Goal: Task Accomplishment & Management: Complete application form

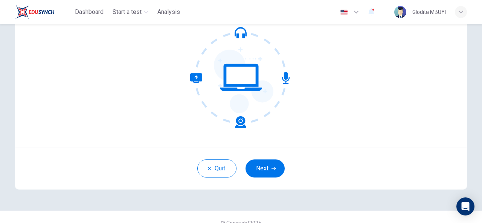
scroll to position [78, 0]
click at [263, 165] on button "Next" at bounding box center [265, 169] width 39 height 18
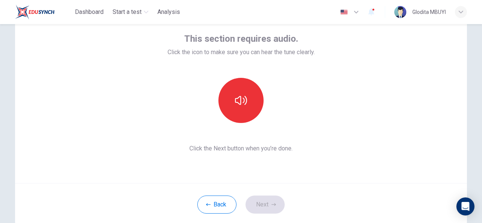
scroll to position [42, 0]
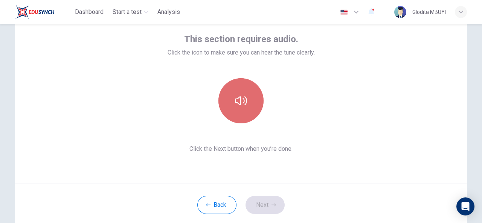
click at [236, 94] on button "button" at bounding box center [240, 100] width 45 height 45
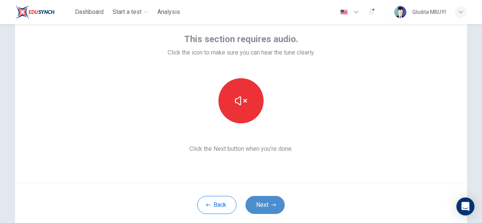
click at [272, 204] on icon "button" at bounding box center [274, 205] width 5 height 5
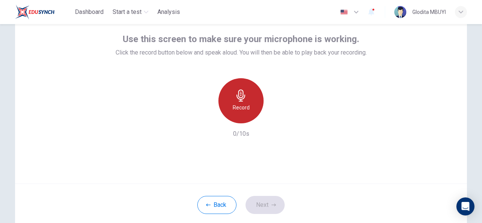
click at [235, 101] on icon "button" at bounding box center [241, 96] width 12 height 12
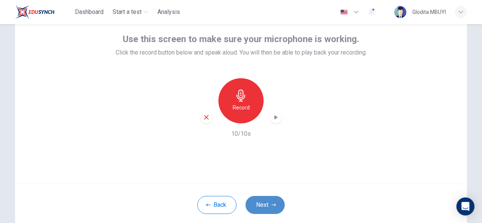
click at [261, 201] on button "Next" at bounding box center [265, 205] width 39 height 18
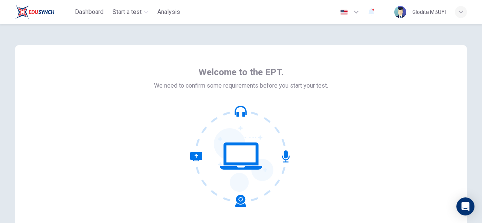
scroll to position [90, 0]
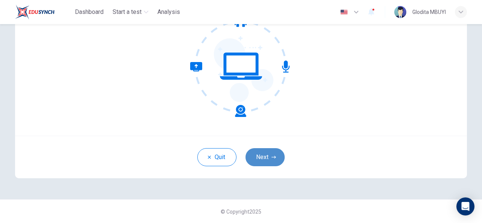
click at [264, 158] on button "Next" at bounding box center [265, 157] width 39 height 18
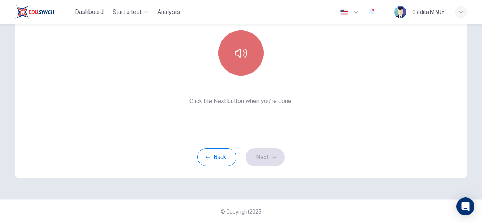
click at [250, 53] on button "button" at bounding box center [240, 53] width 45 height 45
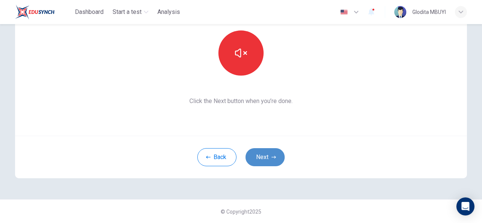
click at [276, 159] on button "Next" at bounding box center [265, 157] width 39 height 18
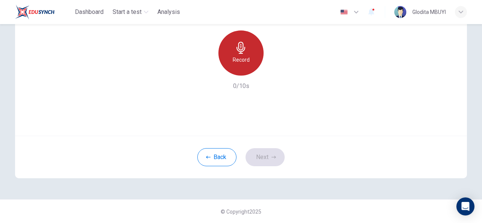
click at [243, 50] on icon "button" at bounding box center [241, 48] width 12 height 12
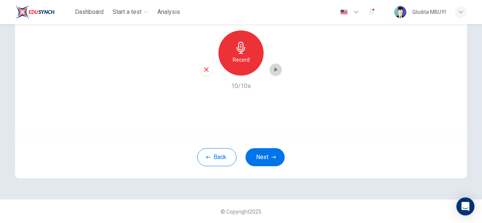
click at [275, 71] on icon "button" at bounding box center [276, 69] width 3 height 5
click at [262, 154] on button "Next" at bounding box center [265, 157] width 39 height 18
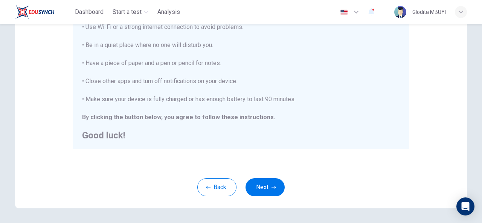
scroll to position [165, 0]
click at [268, 180] on button "Next" at bounding box center [265, 187] width 39 height 18
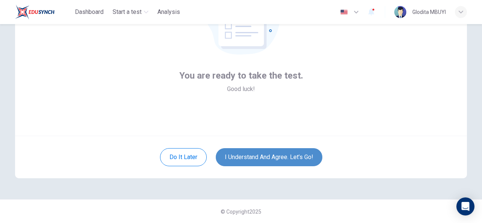
click at [258, 162] on button "I understand and agree. Let’s go!" at bounding box center [269, 157] width 107 height 18
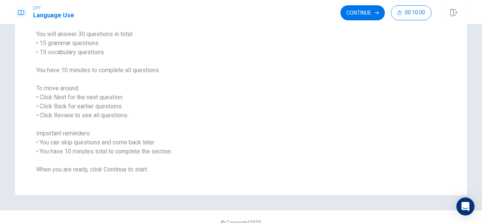
scroll to position [62, 0]
click at [359, 15] on button "Continue" at bounding box center [362, 12] width 44 height 15
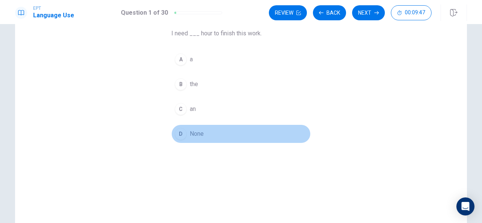
click at [179, 134] on div "D" at bounding box center [181, 134] width 12 height 12
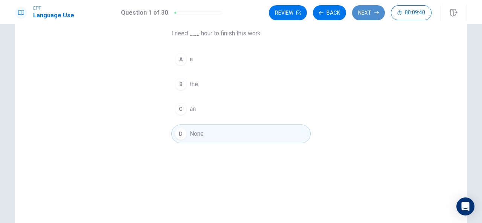
click at [374, 11] on icon "button" at bounding box center [376, 13] width 5 height 5
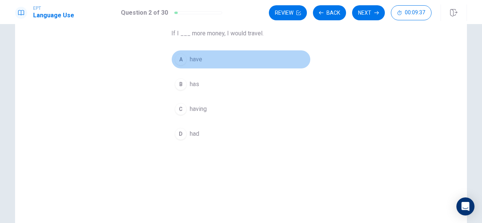
click at [178, 59] on div "A" at bounding box center [181, 59] width 12 height 12
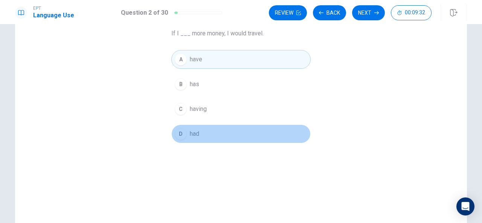
click at [176, 136] on div "D" at bounding box center [181, 134] width 12 height 12
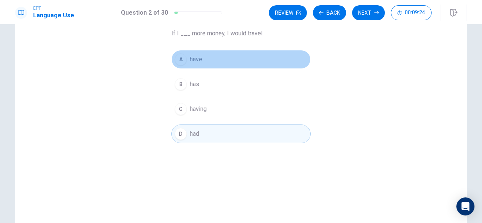
click at [178, 60] on div "A" at bounding box center [181, 59] width 12 height 12
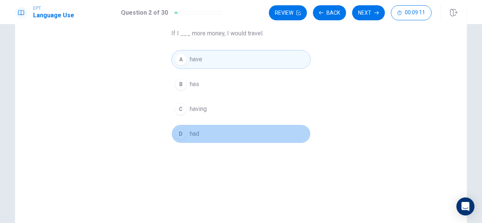
click at [177, 132] on div "D" at bounding box center [181, 134] width 12 height 12
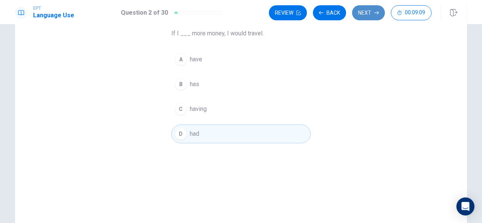
click at [365, 12] on button "Next" at bounding box center [368, 12] width 33 height 15
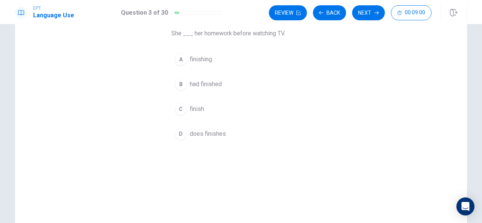
click at [178, 86] on div "B" at bounding box center [181, 84] width 12 height 12
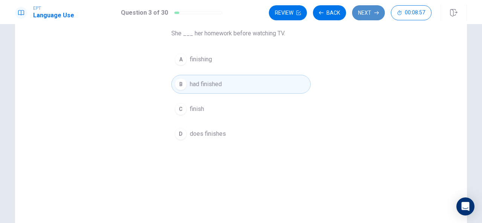
click at [368, 14] on button "Next" at bounding box center [368, 12] width 33 height 15
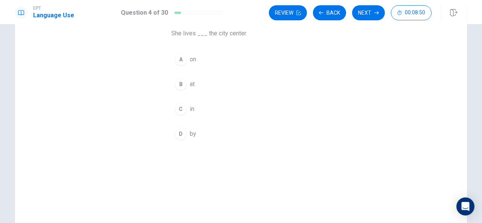
click at [178, 78] on div "B" at bounding box center [181, 84] width 12 height 12
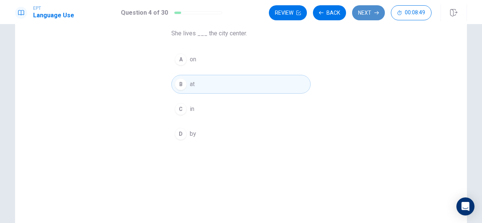
click at [373, 10] on button "Next" at bounding box center [368, 12] width 33 height 15
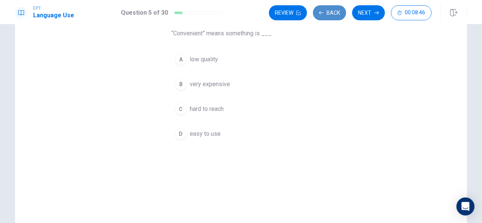
click at [334, 13] on button "Back" at bounding box center [329, 12] width 33 height 15
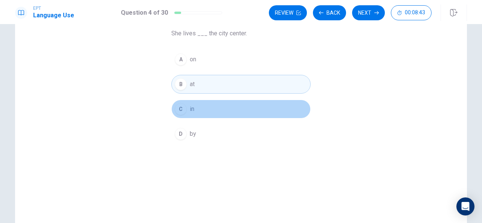
click at [196, 113] on button "C in" at bounding box center [240, 109] width 139 height 19
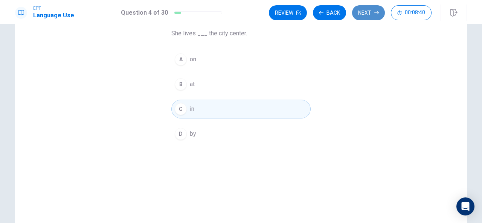
click at [372, 12] on button "Next" at bounding box center [368, 12] width 33 height 15
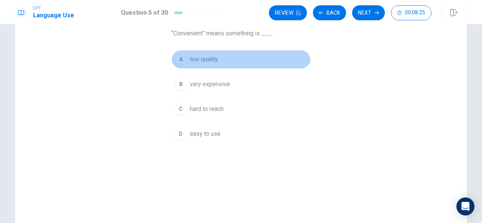
click at [176, 56] on div "A" at bounding box center [181, 59] width 12 height 12
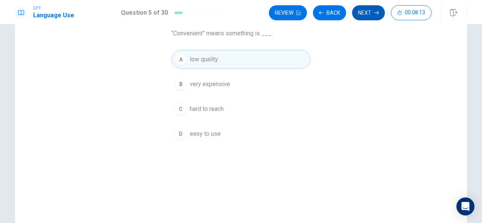
click at [375, 11] on icon "button" at bounding box center [376, 13] width 5 height 5
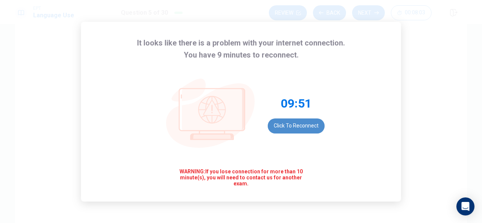
click at [303, 128] on button "Click to reconnect" at bounding box center [296, 126] width 57 height 15
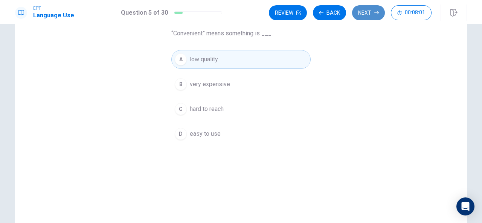
click at [369, 9] on button "Next" at bounding box center [368, 12] width 33 height 15
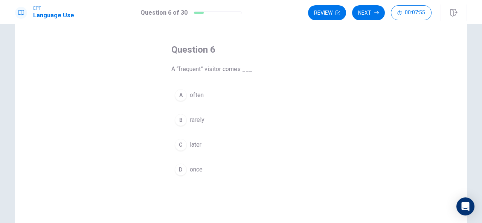
scroll to position [27, 0]
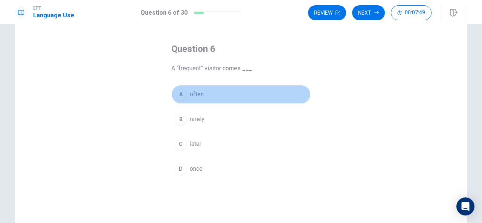
click at [179, 96] on div "A" at bounding box center [181, 94] width 12 height 12
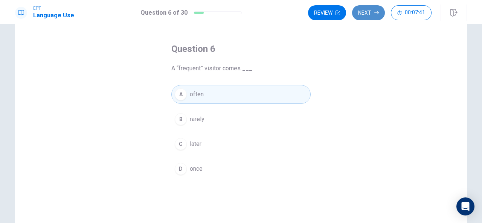
click at [373, 14] on button "Next" at bounding box center [368, 12] width 33 height 15
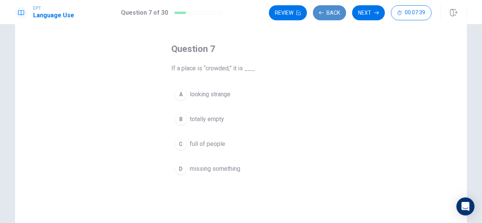
click at [327, 11] on button "Back" at bounding box center [329, 12] width 33 height 15
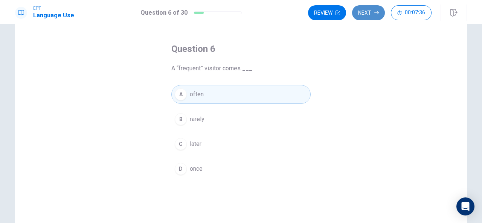
click at [363, 13] on button "Next" at bounding box center [368, 12] width 33 height 15
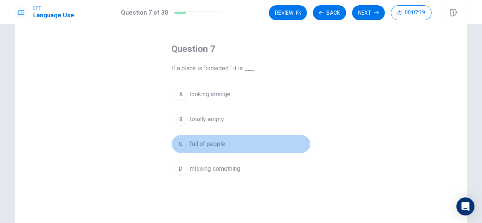
click at [182, 143] on div "C" at bounding box center [181, 144] width 12 height 12
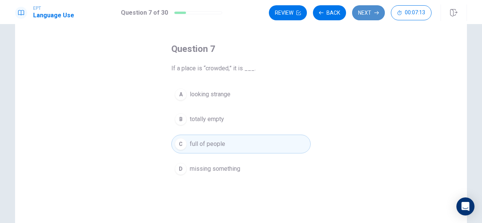
click at [374, 8] on button "Next" at bounding box center [368, 12] width 33 height 15
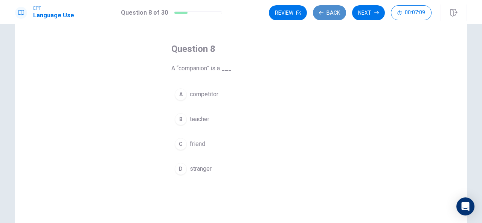
click at [329, 12] on button "Back" at bounding box center [329, 12] width 33 height 15
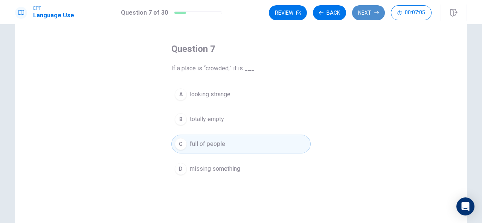
click at [366, 12] on button "Next" at bounding box center [368, 12] width 33 height 15
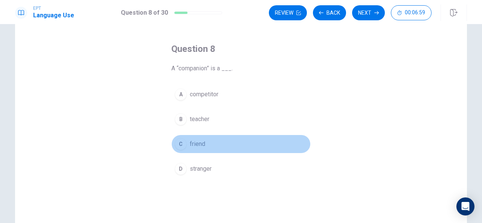
click at [178, 143] on div "C" at bounding box center [181, 144] width 12 height 12
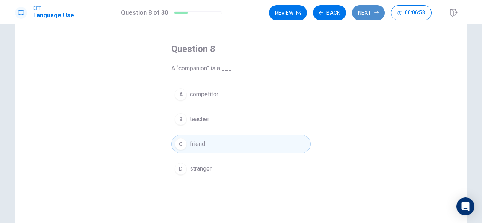
click at [373, 12] on button "Next" at bounding box center [368, 12] width 33 height 15
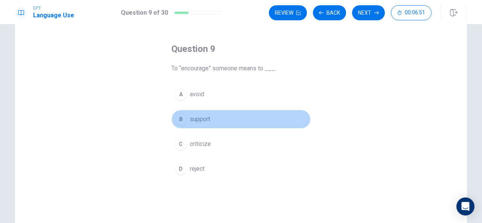
click at [179, 122] on div "B" at bounding box center [181, 119] width 12 height 12
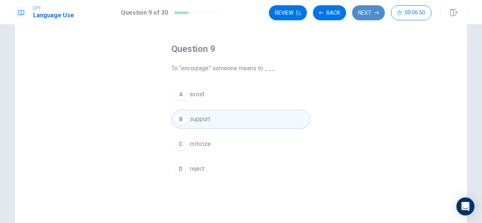
click at [368, 12] on button "Next" at bounding box center [368, 12] width 33 height 15
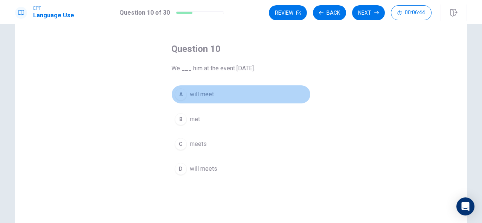
click at [183, 95] on div "A" at bounding box center [181, 94] width 12 height 12
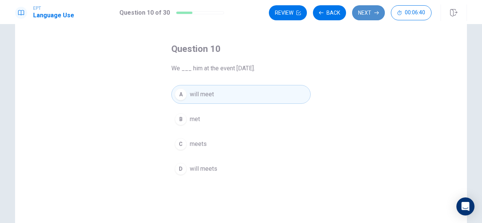
click at [371, 11] on button "Next" at bounding box center [368, 12] width 33 height 15
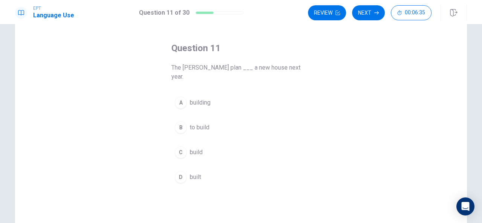
scroll to position [31, 0]
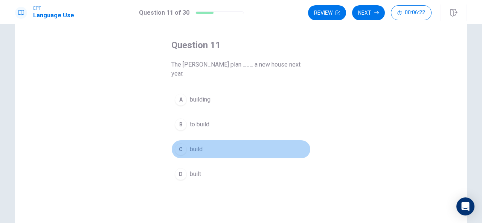
click at [178, 143] on div "C" at bounding box center [181, 149] width 12 height 12
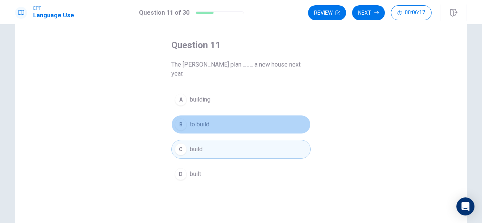
click at [181, 119] on div "B" at bounding box center [181, 125] width 12 height 12
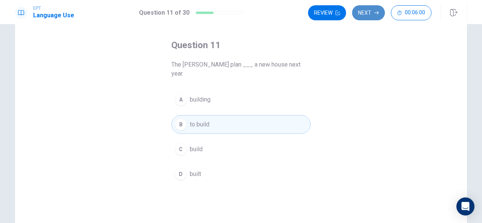
click at [376, 13] on icon "button" at bounding box center [376, 12] width 5 height 3
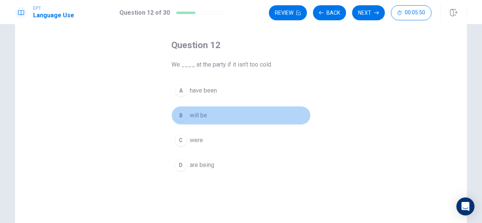
click at [179, 119] on div "B" at bounding box center [181, 116] width 12 height 12
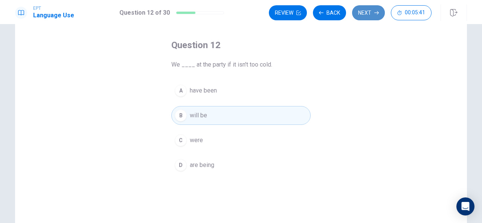
click at [370, 7] on button "Next" at bounding box center [368, 12] width 33 height 15
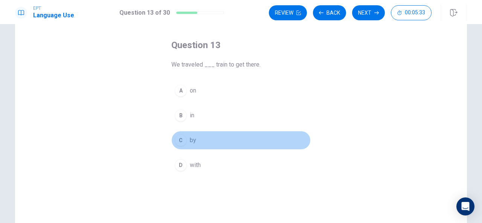
click at [178, 145] on div "C" at bounding box center [181, 140] width 12 height 12
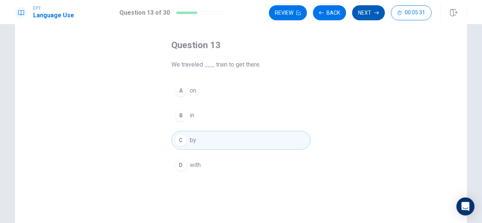
click at [370, 12] on button "Next" at bounding box center [368, 12] width 33 height 15
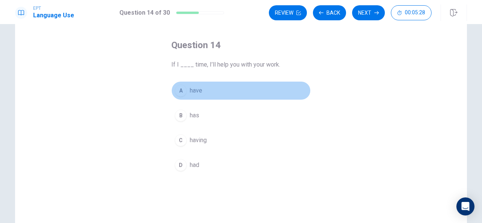
click at [177, 93] on div "A" at bounding box center [181, 91] width 12 height 12
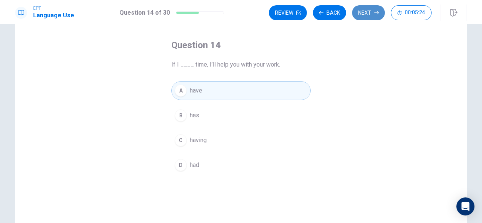
click at [357, 14] on button "Next" at bounding box center [368, 12] width 33 height 15
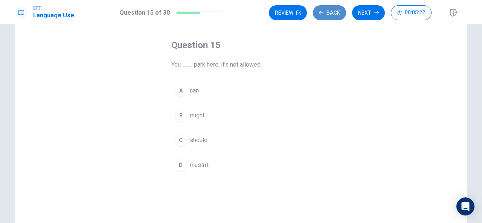
click at [340, 13] on button "Back" at bounding box center [329, 12] width 33 height 15
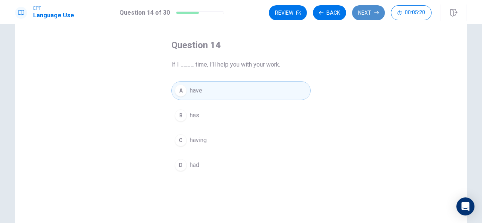
click at [366, 18] on button "Next" at bounding box center [368, 12] width 33 height 15
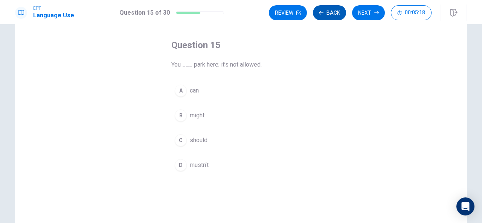
click at [336, 13] on button "Back" at bounding box center [329, 12] width 33 height 15
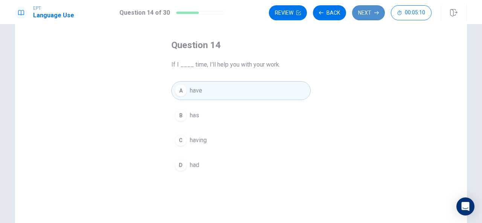
click at [373, 11] on button "Next" at bounding box center [368, 12] width 33 height 15
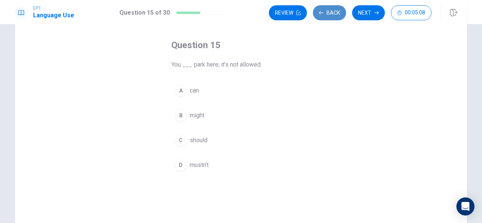
click at [331, 14] on button "Back" at bounding box center [329, 12] width 33 height 15
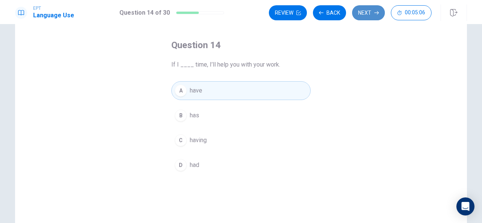
click at [377, 10] on button "Next" at bounding box center [368, 12] width 33 height 15
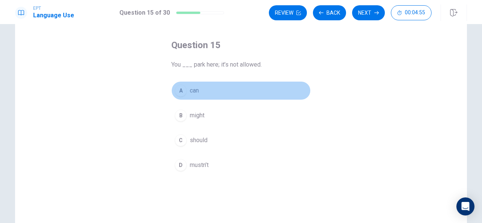
click at [179, 89] on div "A" at bounding box center [181, 91] width 12 height 12
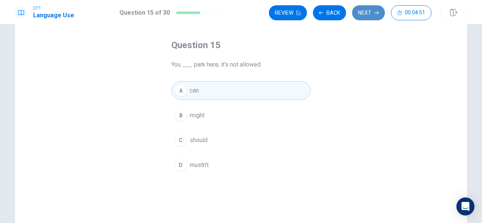
click at [371, 10] on button "Next" at bounding box center [368, 12] width 33 height 15
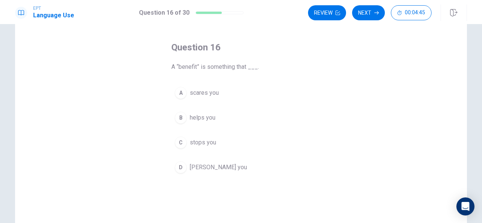
scroll to position [29, 0]
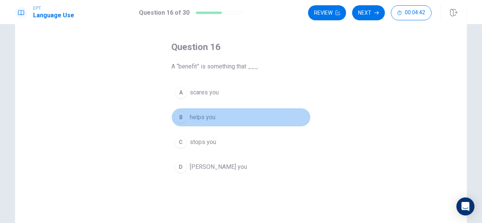
click at [178, 113] on div "B" at bounding box center [181, 117] width 12 height 12
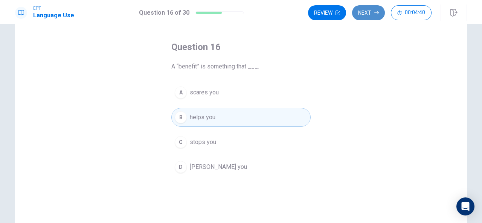
click at [373, 6] on button "Next" at bounding box center [368, 12] width 33 height 15
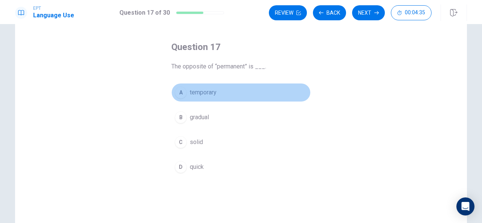
click at [179, 92] on div "A" at bounding box center [181, 93] width 12 height 12
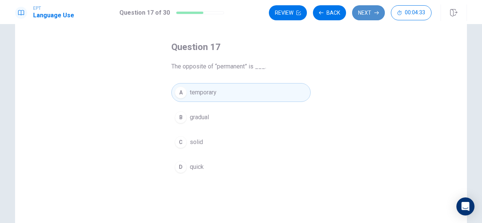
click at [375, 10] on button "Next" at bounding box center [368, 12] width 33 height 15
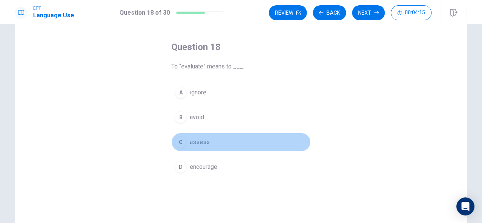
click at [180, 140] on div "C" at bounding box center [181, 142] width 12 height 12
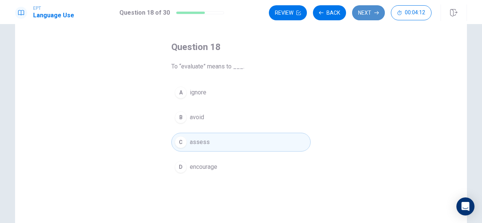
click at [370, 11] on button "Next" at bounding box center [368, 12] width 33 height 15
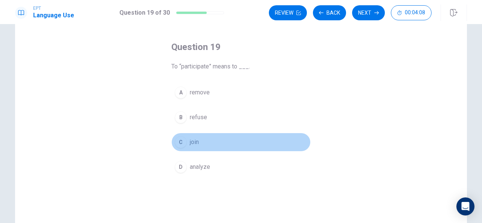
click at [180, 147] on div "C" at bounding box center [181, 142] width 12 height 12
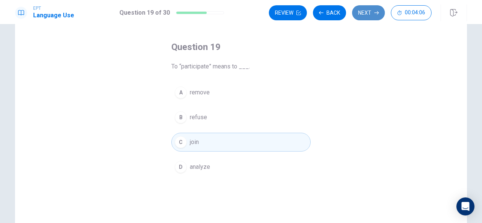
click at [374, 10] on button "Next" at bounding box center [368, 12] width 33 height 15
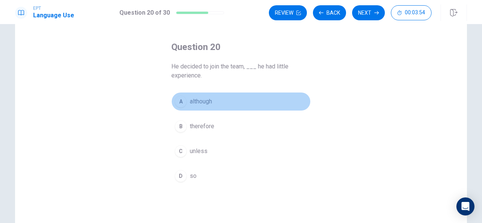
click at [178, 105] on div "A" at bounding box center [181, 102] width 12 height 12
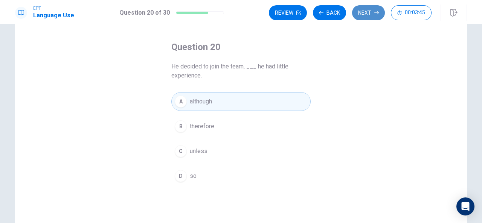
click at [368, 12] on button "Next" at bounding box center [368, 12] width 33 height 15
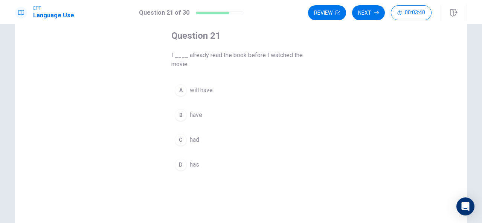
scroll to position [41, 0]
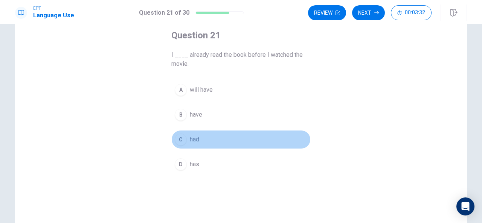
click at [180, 143] on div "C" at bounding box center [181, 140] width 12 height 12
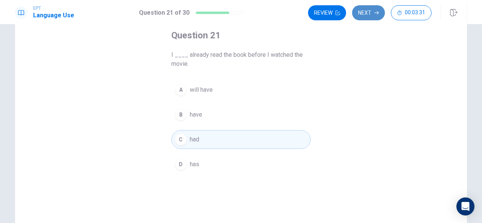
click at [371, 12] on button "Next" at bounding box center [368, 12] width 33 height 15
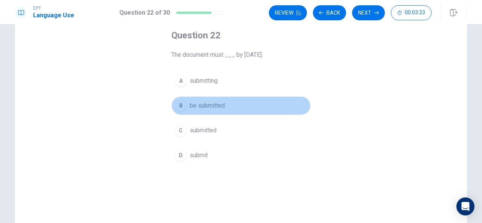
click at [178, 110] on div "B" at bounding box center [181, 106] width 12 height 12
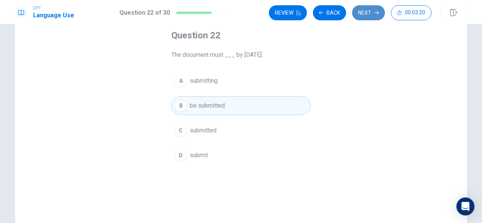
click at [368, 9] on button "Next" at bounding box center [368, 12] width 33 height 15
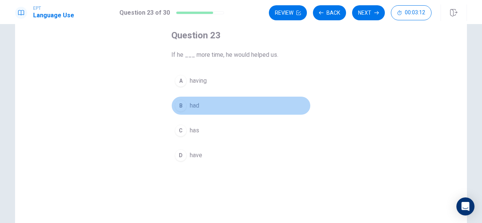
click at [179, 101] on div "B" at bounding box center [181, 106] width 12 height 12
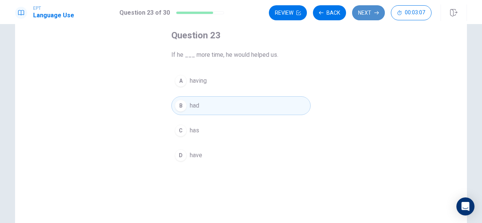
click at [369, 9] on button "Next" at bounding box center [368, 12] width 33 height 15
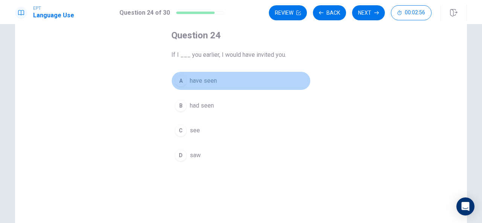
click at [178, 81] on div "A" at bounding box center [181, 81] width 12 height 12
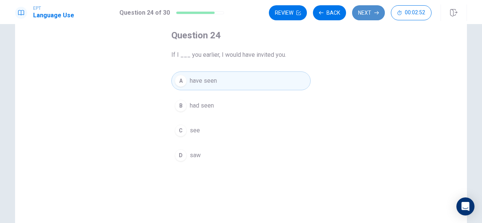
click at [369, 9] on button "Next" at bounding box center [368, 12] width 33 height 15
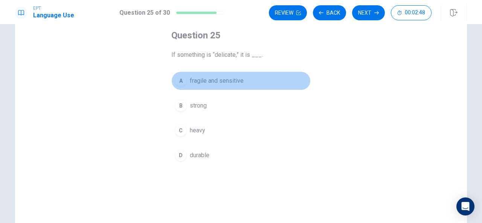
click at [180, 78] on div "A" at bounding box center [181, 81] width 12 height 12
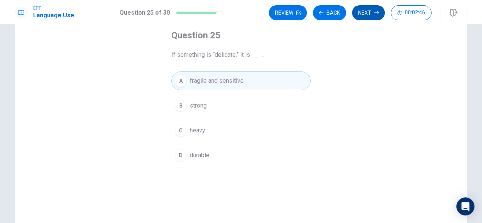
click at [361, 10] on button "Next" at bounding box center [368, 12] width 33 height 15
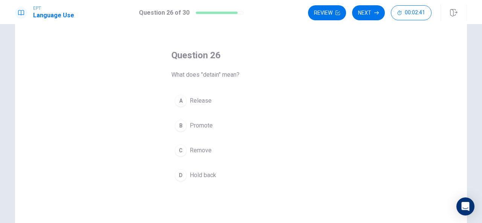
scroll to position [22, 0]
click at [179, 123] on div "B" at bounding box center [181, 124] width 12 height 12
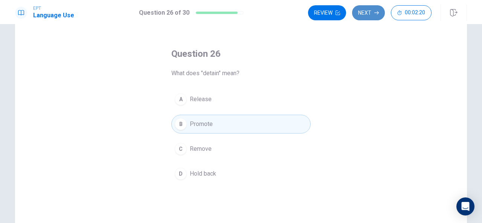
click at [372, 12] on button "Next" at bounding box center [368, 12] width 33 height 15
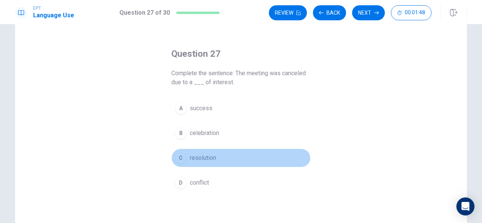
click at [179, 160] on div "C" at bounding box center [181, 158] width 12 height 12
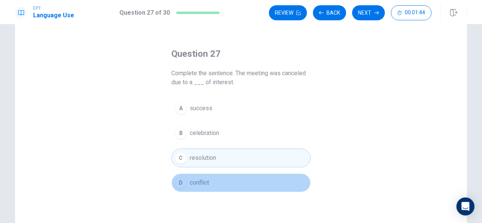
click at [180, 181] on div "D" at bounding box center [181, 183] width 12 height 12
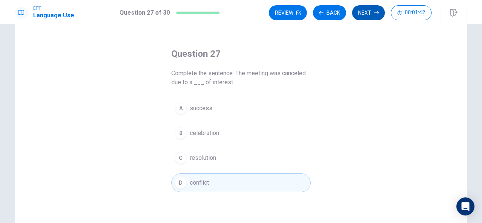
click at [372, 7] on button "Next" at bounding box center [368, 12] width 33 height 15
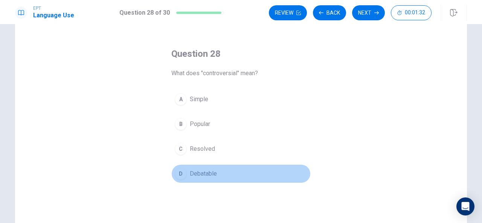
click at [182, 175] on div "D" at bounding box center [181, 174] width 12 height 12
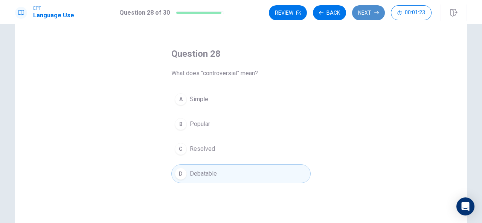
click at [366, 6] on button "Next" at bounding box center [368, 12] width 33 height 15
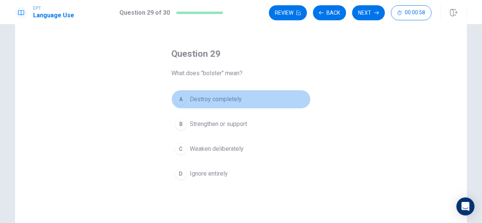
click at [180, 100] on div "A" at bounding box center [181, 99] width 12 height 12
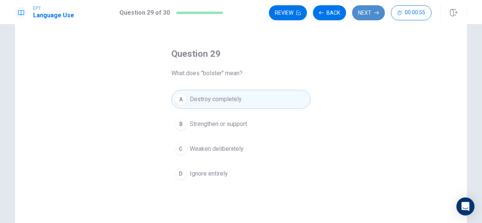
click at [374, 14] on button "Next" at bounding box center [368, 12] width 33 height 15
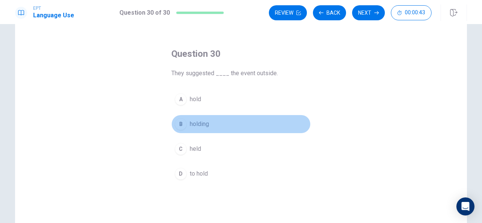
click at [180, 124] on div "B" at bounding box center [181, 124] width 12 height 12
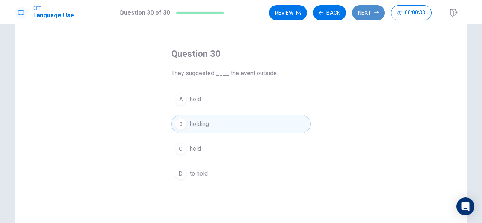
click at [371, 14] on button "Next" at bounding box center [368, 12] width 33 height 15
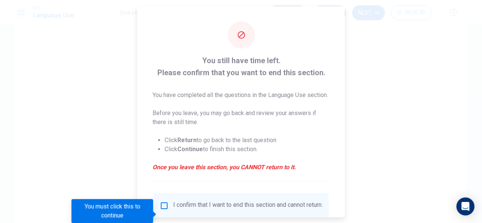
click at [378, 53] on div at bounding box center [241, 111] width 482 height 223
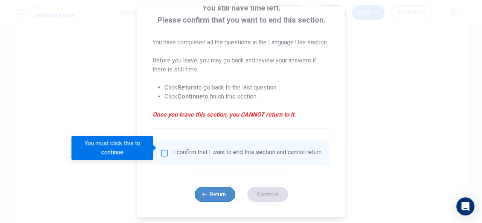
click at [212, 194] on button "Return" at bounding box center [214, 194] width 41 height 15
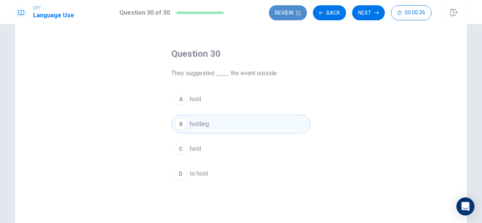
click at [292, 12] on button "Review" at bounding box center [288, 12] width 38 height 15
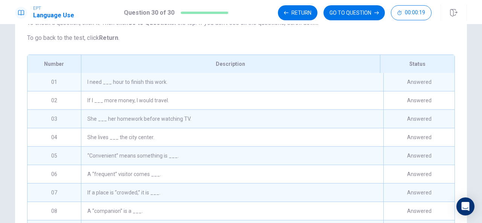
scroll to position [83, 0]
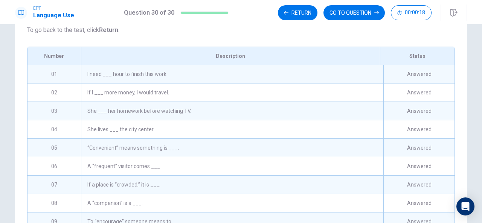
click at [69, 83] on div "01" at bounding box center [53, 74] width 53 height 18
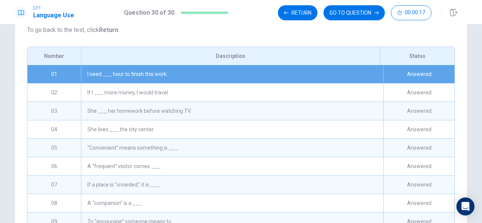
click at [108, 65] on div "Description" at bounding box center [230, 56] width 299 height 18
click at [152, 53] on div "Review This is a list of questions. The last question you looked at is highligh…" at bounding box center [241, 102] width 452 height 293
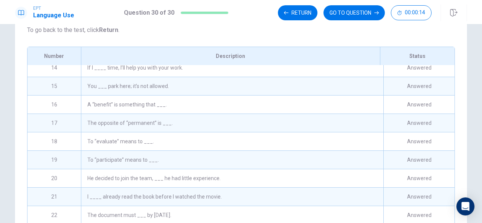
scroll to position [384, 0]
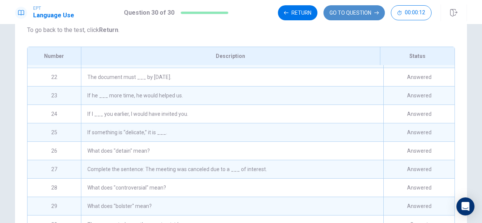
click at [352, 13] on button "GO TO QUESTION" at bounding box center [353, 12] width 61 height 15
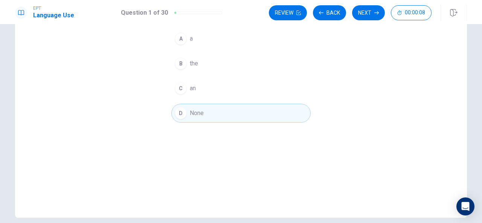
scroll to position [0, 0]
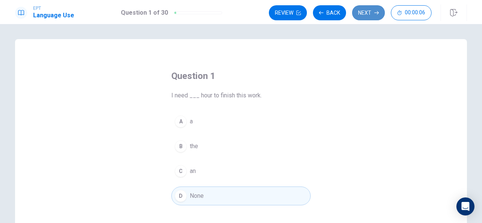
click at [369, 15] on button "Next" at bounding box center [368, 12] width 33 height 15
click at [375, 12] on icon "button" at bounding box center [376, 13] width 5 height 5
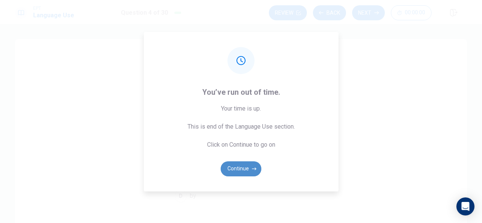
click at [247, 169] on button "Continue" at bounding box center [241, 169] width 41 height 15
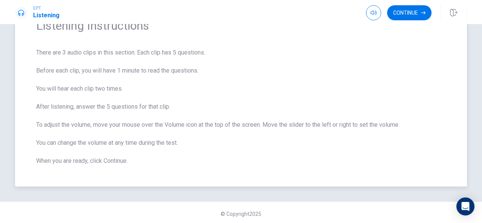
scroll to position [44, 0]
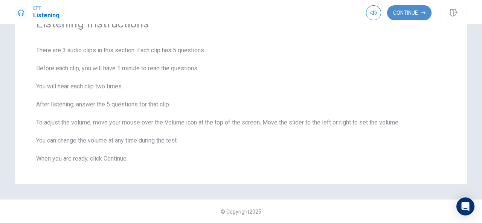
click at [407, 12] on button "Continue" at bounding box center [409, 12] width 44 height 15
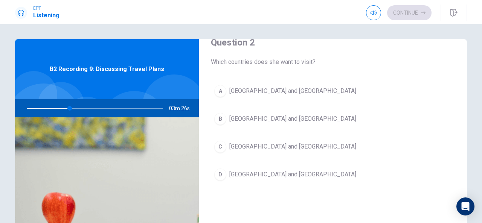
scroll to position [209, 0]
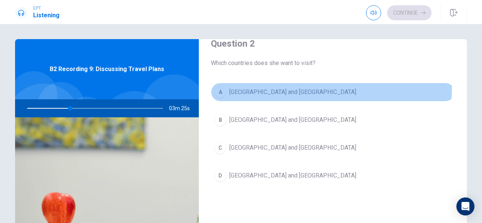
click at [221, 86] on div "A" at bounding box center [220, 92] width 12 height 12
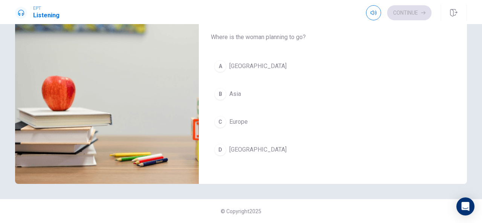
scroll to position [116, 0]
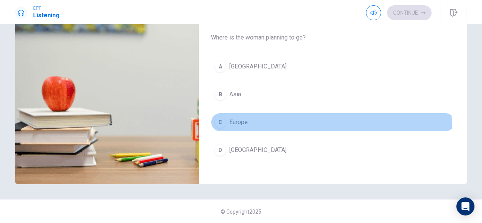
click at [218, 121] on div "C" at bounding box center [220, 122] width 12 height 12
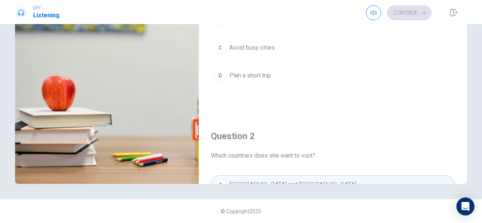
scroll to position [0, 0]
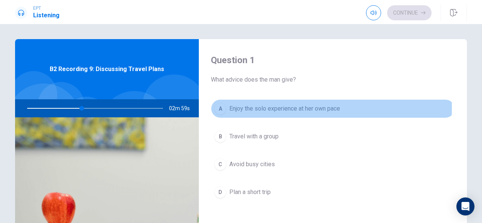
click at [217, 107] on div "A" at bounding box center [220, 109] width 12 height 12
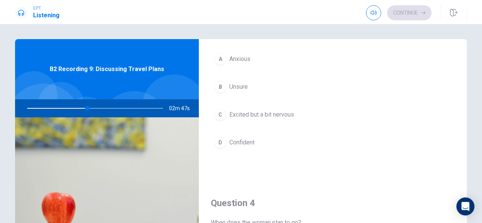
scroll to position [436, 0]
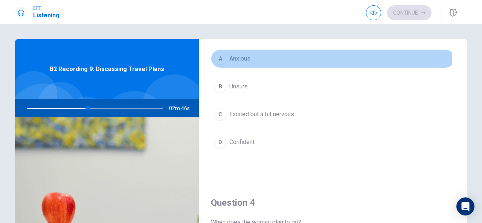
click at [218, 56] on div "A" at bounding box center [220, 59] width 12 height 12
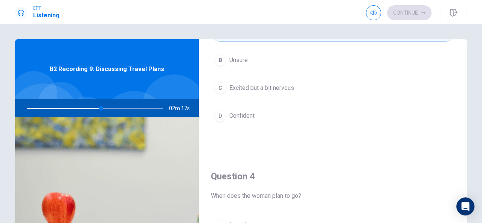
scroll to position [462, 0]
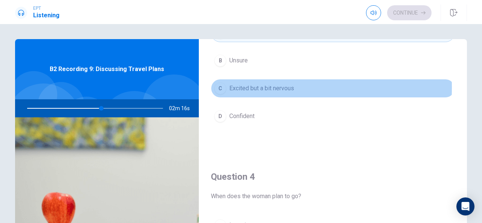
click at [219, 85] on div "C" at bounding box center [220, 88] width 12 height 12
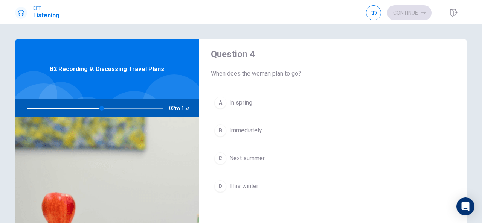
scroll to position [587, 0]
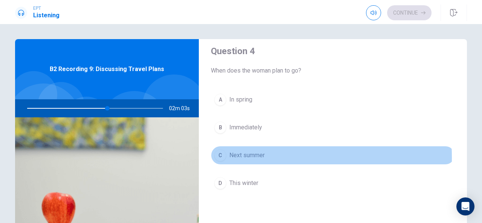
click at [221, 154] on div "C" at bounding box center [220, 155] width 12 height 12
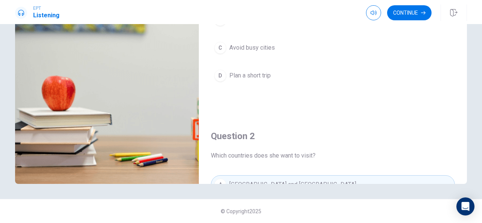
scroll to position [0, 0]
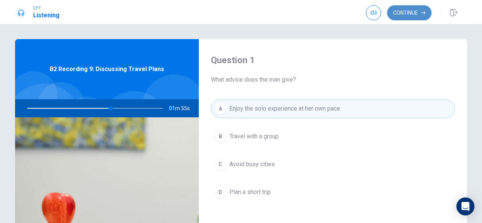
click at [416, 12] on button "Continue" at bounding box center [409, 12] width 44 height 15
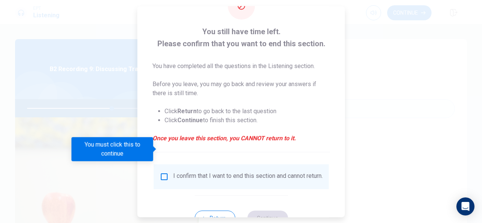
scroll to position [57, 0]
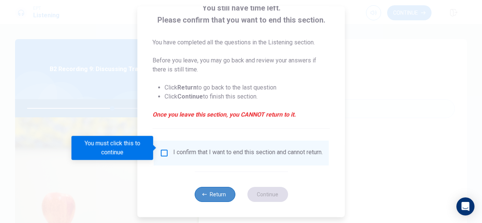
click at [209, 199] on button "Return" at bounding box center [214, 194] width 41 height 15
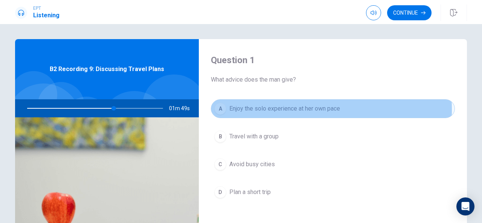
click at [283, 110] on span "Enjoy the solo experience at her own pace" at bounding box center [284, 108] width 111 height 9
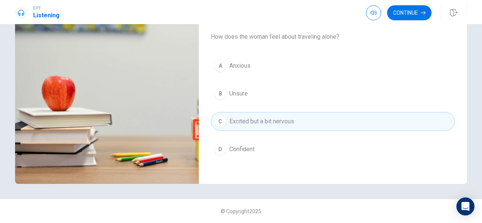
scroll to position [310, 0]
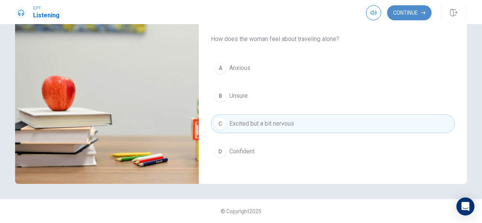
click at [401, 9] on button "Continue" at bounding box center [409, 12] width 44 height 15
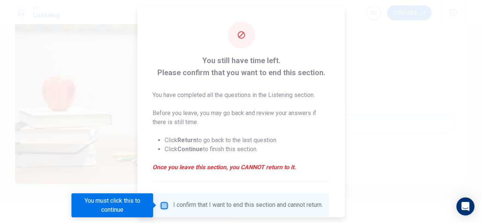
click at [163, 207] on input "You must click this to continue" at bounding box center [164, 205] width 9 height 9
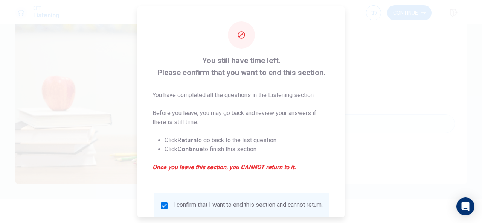
scroll to position [57, 0]
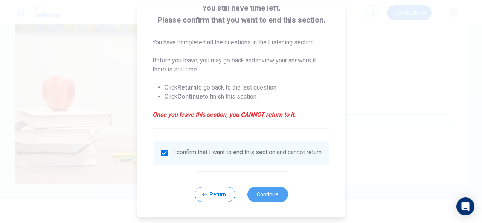
click at [271, 198] on button "Continue" at bounding box center [267, 194] width 41 height 15
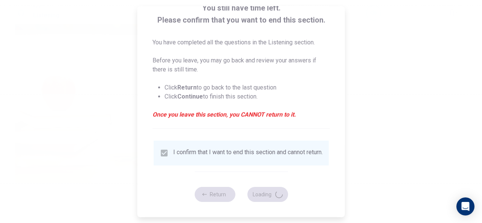
type input "70"
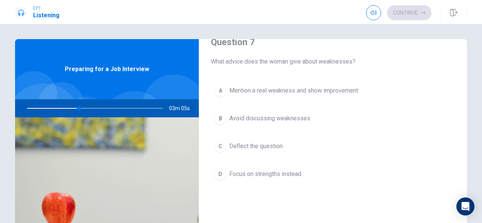
scroll to position [211, 0]
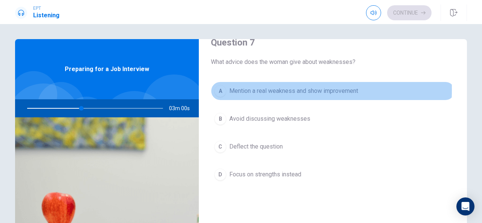
click at [221, 88] on div "A" at bounding box center [220, 91] width 12 height 12
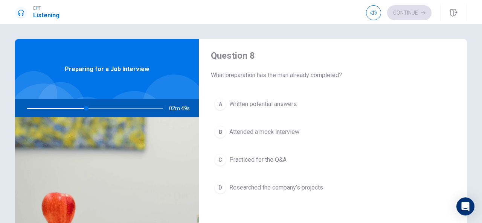
scroll to position [390, 0]
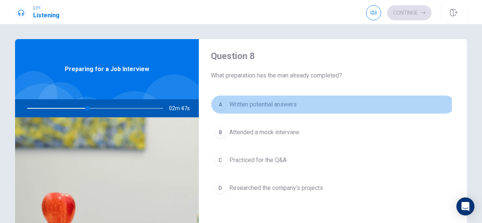
click at [221, 102] on div "A" at bounding box center [220, 105] width 12 height 12
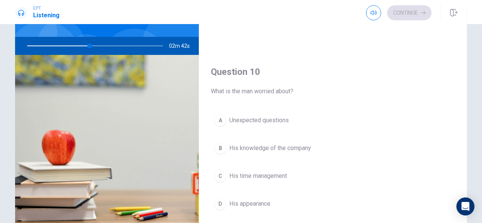
scroll to position [72, 0]
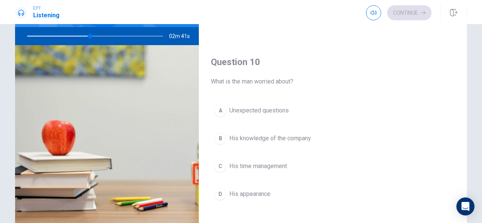
click at [214, 109] on div "A" at bounding box center [220, 111] width 12 height 12
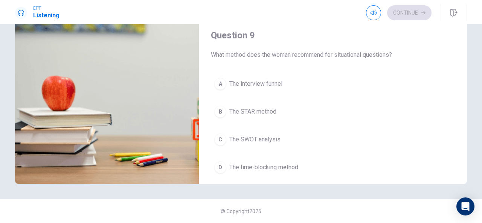
scroll to position [487, 0]
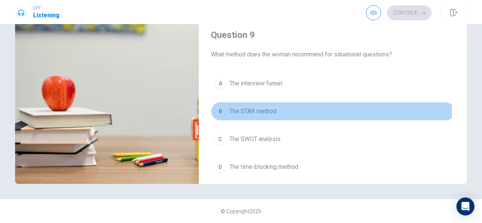
click at [222, 109] on div "B" at bounding box center [220, 111] width 12 height 12
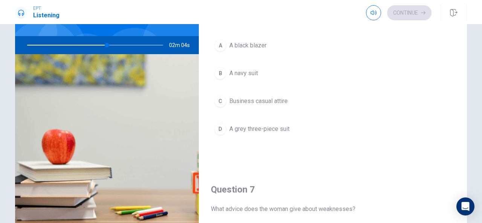
scroll to position [64, 0]
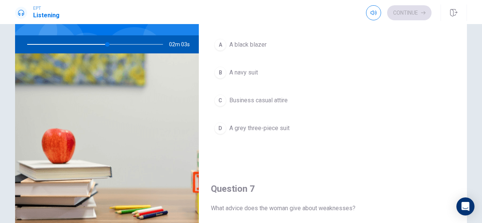
click at [224, 70] on div "B" at bounding box center [220, 73] width 12 height 12
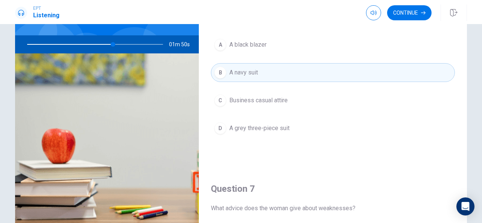
scroll to position [0, 0]
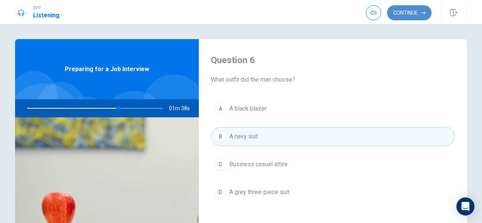
click at [412, 15] on button "Continue" at bounding box center [409, 12] width 44 height 15
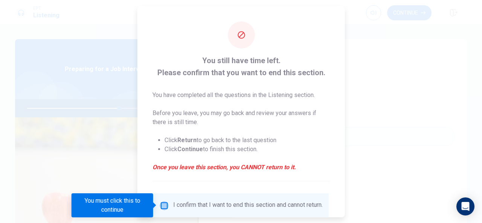
click at [163, 205] on input "You must click this to continue" at bounding box center [164, 205] width 9 height 9
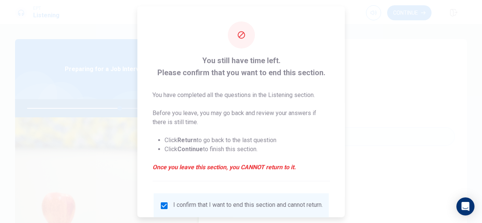
scroll to position [57, 0]
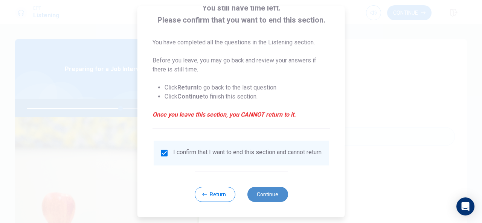
click at [258, 198] on button "Continue" at bounding box center [267, 194] width 41 height 15
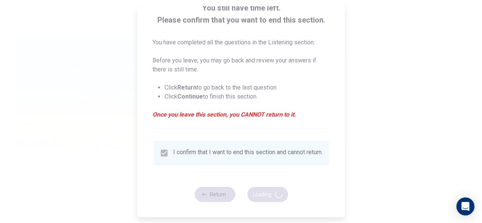
type input "69"
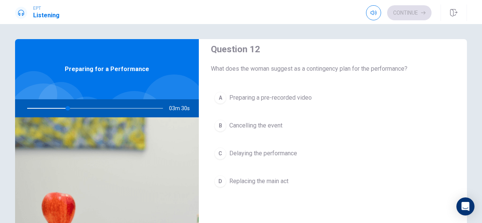
scroll to position [208, 0]
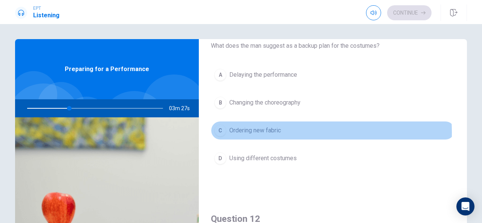
click at [274, 132] on span "Ordering new fabric" at bounding box center [255, 130] width 52 height 9
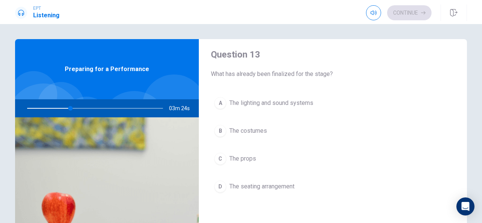
scroll to position [369, 0]
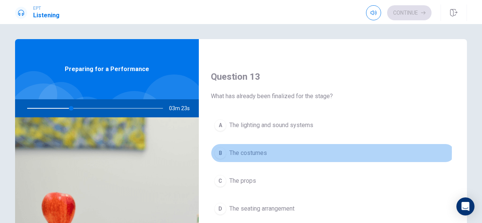
click at [216, 150] on div "B" at bounding box center [220, 153] width 12 height 12
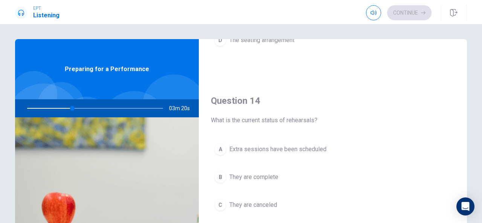
scroll to position [590, 0]
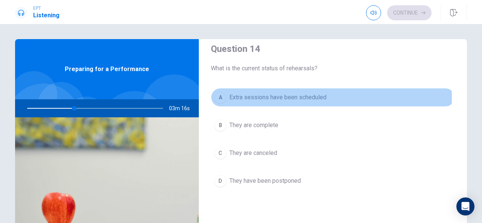
click at [218, 96] on div "A" at bounding box center [220, 98] width 12 height 12
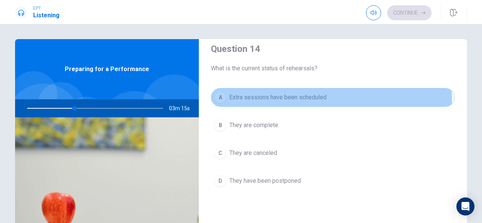
click at [218, 96] on div "A" at bounding box center [220, 98] width 12 height 12
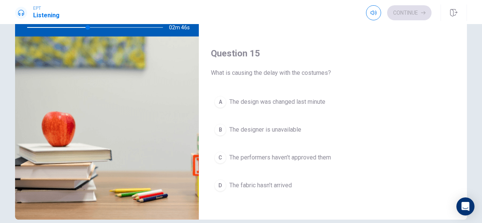
scroll to position [82, 0]
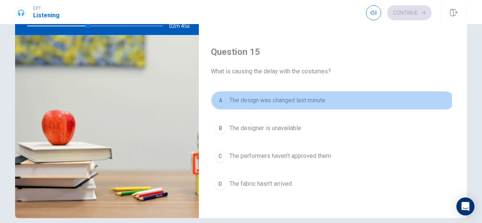
click at [248, 96] on span "The design was changed last minute" at bounding box center [277, 100] width 96 height 9
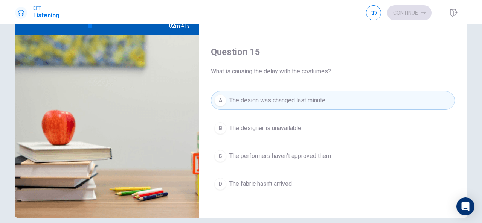
click at [250, 181] on span "The fabric hasn’t arrived" at bounding box center [260, 184] width 63 height 9
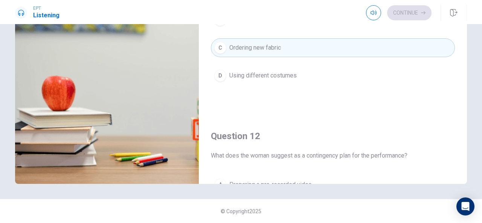
scroll to position [0, 0]
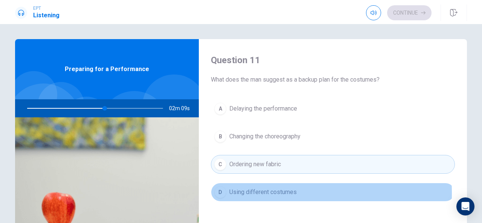
click at [256, 192] on span "Using different costumes" at bounding box center [262, 192] width 67 height 9
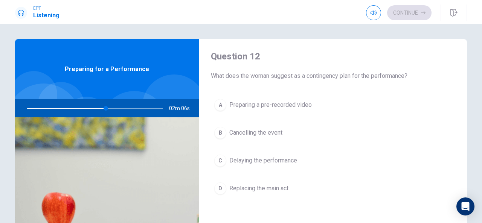
scroll to position [196, 0]
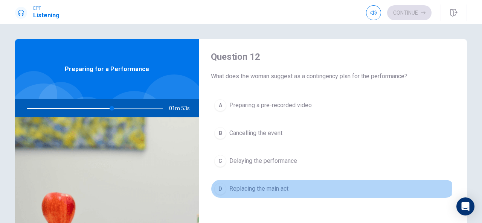
click at [223, 186] on div "D" at bounding box center [220, 189] width 12 height 12
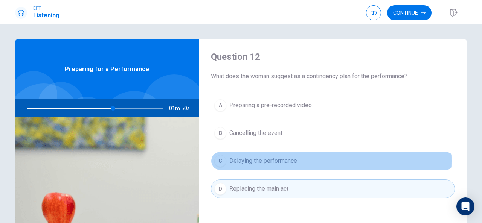
click at [236, 159] on span "Delaying the performance" at bounding box center [263, 161] width 68 height 9
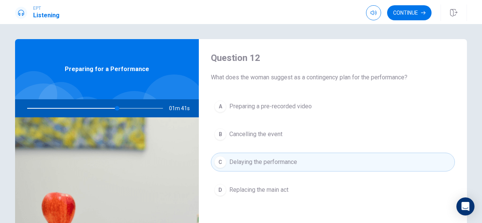
scroll to position [195, 0]
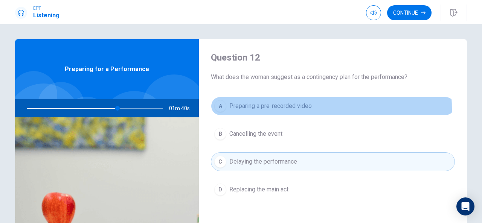
click at [278, 108] on span "Preparing a pre-recorded video" at bounding box center [270, 106] width 82 height 9
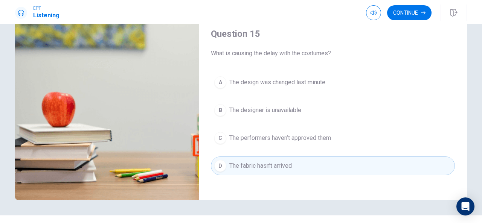
scroll to position [105, 0]
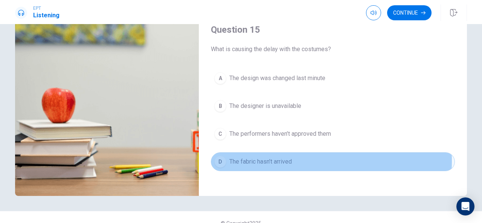
click at [292, 156] on button "D The fabric hasn’t arrived" at bounding box center [333, 162] width 244 height 19
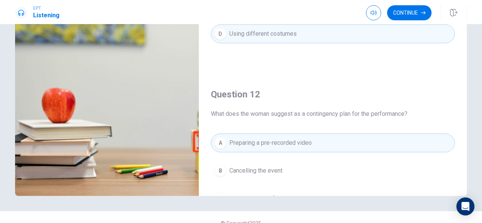
scroll to position [0, 0]
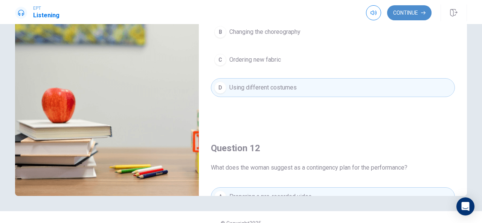
click at [418, 11] on button "Continue" at bounding box center [409, 12] width 44 height 15
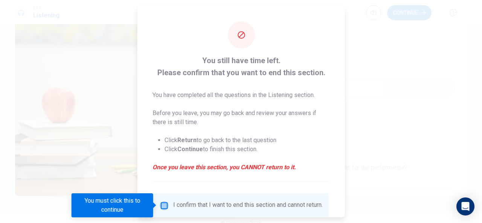
click at [163, 203] on input "You must click this to continue" at bounding box center [164, 205] width 9 height 9
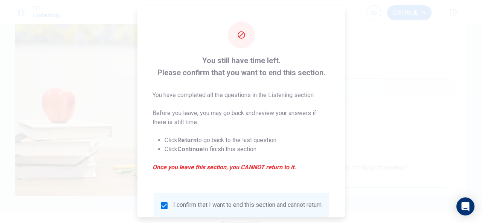
scroll to position [57, 0]
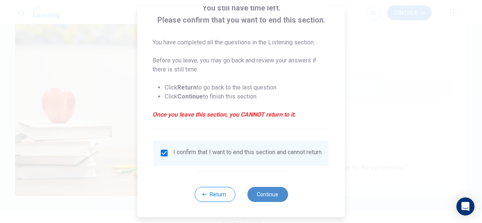
click at [265, 198] on button "Continue" at bounding box center [267, 194] width 41 height 15
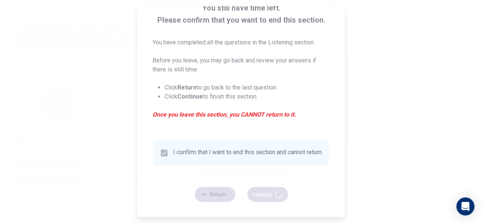
type input "79"
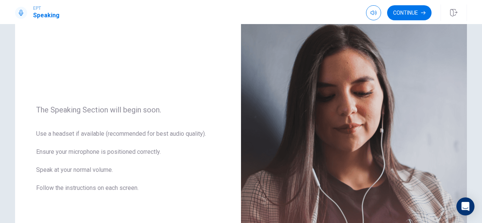
scroll to position [50, 0]
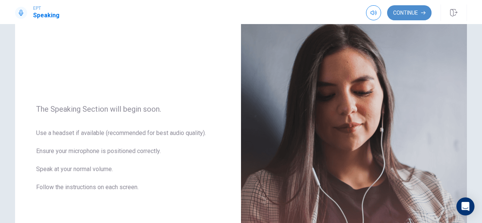
click at [419, 14] on button "Continue" at bounding box center [409, 12] width 44 height 15
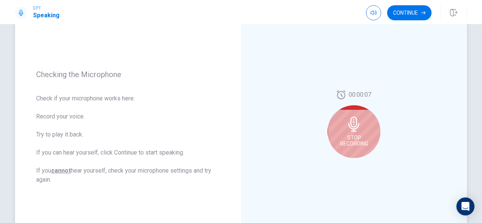
scroll to position [75, 0]
click at [353, 133] on div "Stop Recording" at bounding box center [354, 132] width 53 height 53
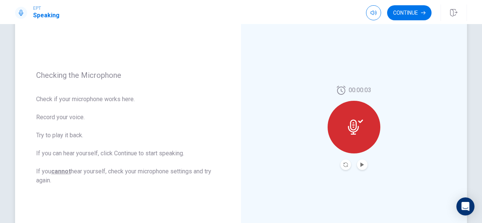
click at [353, 133] on icon at bounding box center [355, 127] width 15 height 15
click at [358, 160] on div at bounding box center [353, 165] width 27 height 11
click at [360, 165] on icon "Play Audio" at bounding box center [361, 165] width 3 height 5
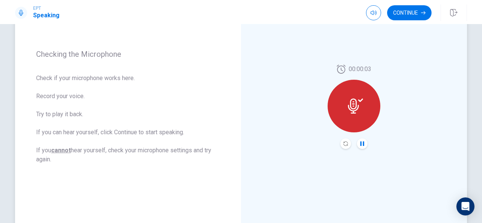
scroll to position [97, 0]
click at [343, 145] on icon "Record Again" at bounding box center [345, 143] width 5 height 5
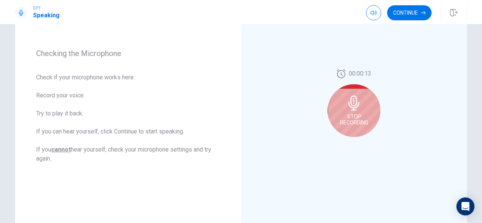
click at [353, 125] on span "Stop Recording" at bounding box center [354, 120] width 28 height 12
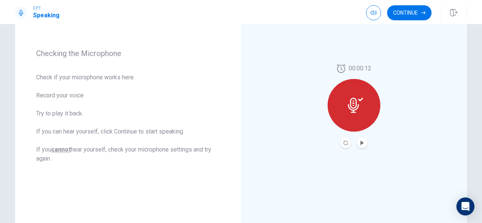
click at [365, 148] on div at bounding box center [353, 143] width 27 height 11
click at [362, 145] on icon "Play Audio" at bounding box center [362, 143] width 5 height 5
click at [409, 9] on button "Continue" at bounding box center [409, 12] width 44 height 15
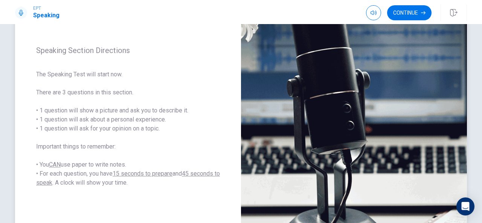
scroll to position [93, 0]
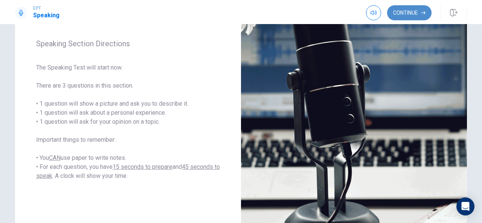
click at [420, 9] on button "Continue" at bounding box center [409, 12] width 44 height 15
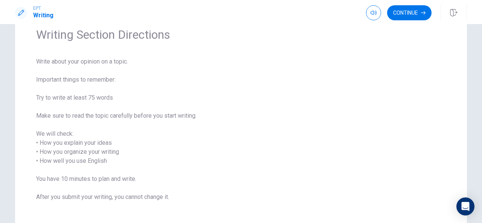
scroll to position [35, 0]
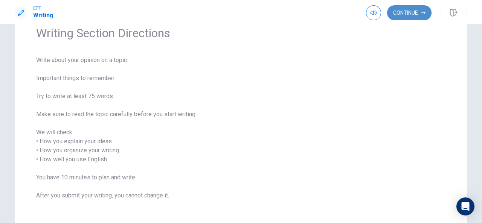
click at [409, 12] on button "Continue" at bounding box center [409, 12] width 44 height 15
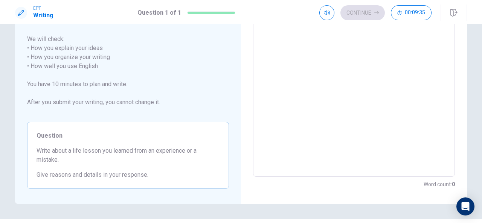
scroll to position [110, 0]
click at [284, 92] on textarea at bounding box center [353, 66] width 191 height 209
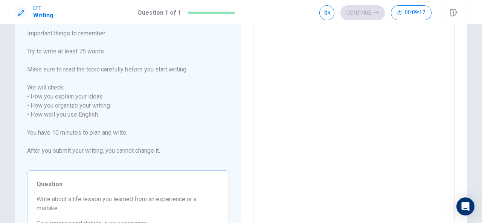
scroll to position [0, 0]
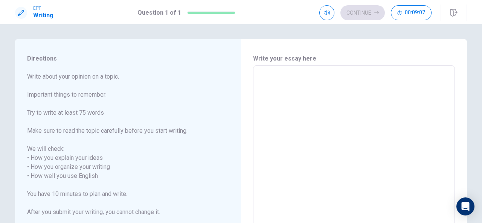
type textarea "L"
type textarea "x"
type textarea "Lw"
type textarea "x"
type textarea "L"
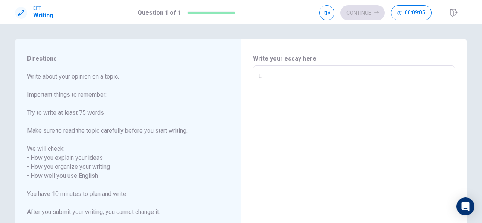
type textarea "x"
type textarea "Le"
type textarea "x"
type textarea "Lea"
type textarea "x"
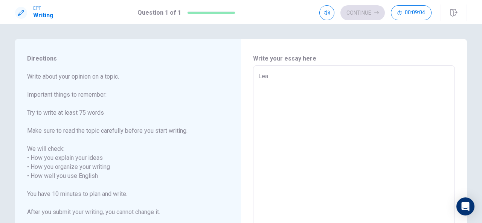
type textarea "[PERSON_NAME]"
type textarea "x"
type textarea "Learn"
type textarea "x"
type textarea "Learn"
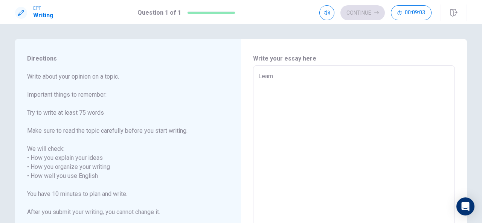
type textarea "x"
type textarea "Learn t"
type textarea "x"
type textarea "Learn th"
type textarea "x"
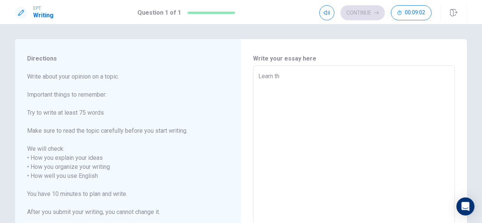
type textarea "Learn the"
type textarea "x"
type textarea "Learn the"
type textarea "x"
type textarea "Learn the i"
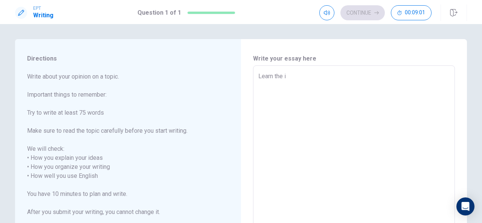
type textarea "x"
type textarea "Learn the im"
type textarea "x"
type textarea "Learn the imp"
type textarea "x"
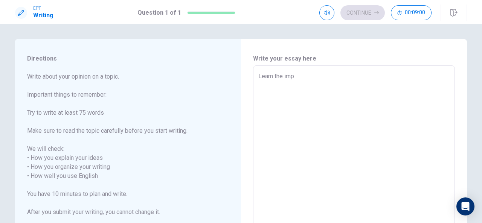
type textarea "Learn the impo"
type textarea "x"
type textarea "Learn the impor"
type textarea "x"
type textarea "Learn the import"
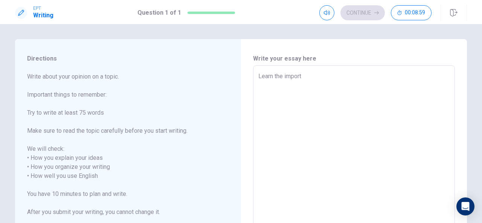
type textarea "x"
type textarea "Learn the importa"
type textarea "x"
type textarea "Learn the importan"
type textarea "x"
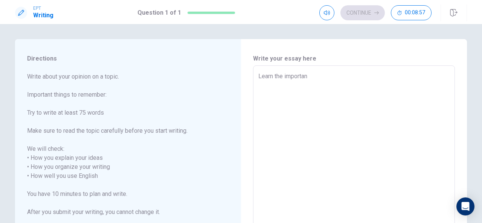
type textarea "Learn the importanc"
type textarea "x"
type textarea "Learn the importance"
type textarea "x"
type textarea "Learn the importance"
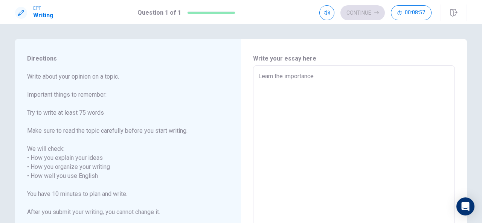
type textarea "x"
type textarea "Learn the importance"
type textarea "x"
type textarea "Learn the importanc"
type textarea "x"
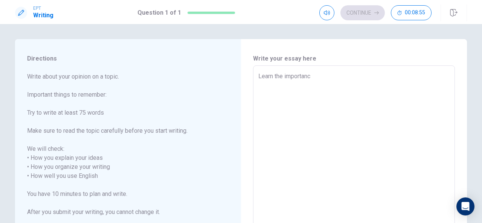
type textarea "Learn the importance"
type textarea "x"
type textarea "Learn the importance"
type textarea "x"
type textarea "Learn the importance o"
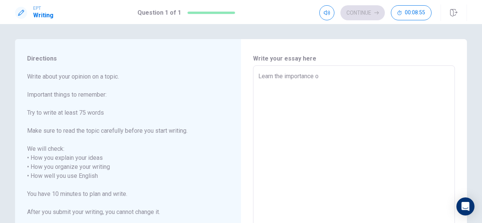
type textarea "x"
type textarea "Learn the importance of"
type textarea "x"
type textarea "Learn the importance of"
type textarea "x"
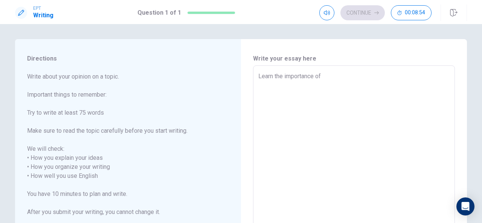
type textarea "Learn the importance of a"
type textarea "x"
type textarea "Learn the importance of an"
type textarea "x"
type textarea "Learn the importance of an"
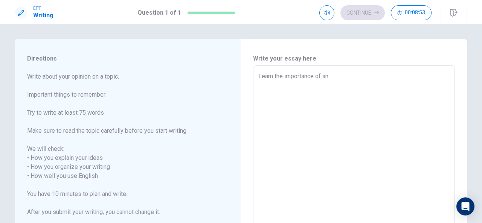
type textarea "x"
type textarea "Learn the importance of an ""
type textarea "x"
type textarea "Learn the importance of an "I"
type textarea "x"
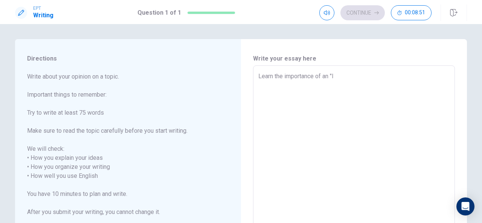
type textarea "Learn the importance of an "I"
type textarea "x"
type textarea "Learn the importance of an "I l"
type textarea "x"
type textarea "Learn the importance of an "I lo"
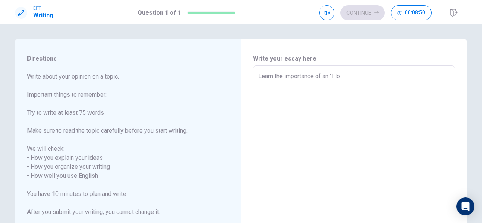
type textarea "x"
type textarea "Learn the importance of an "I lov"
type textarea "x"
type textarea "Learn the importance of an "I love"
type textarea "x"
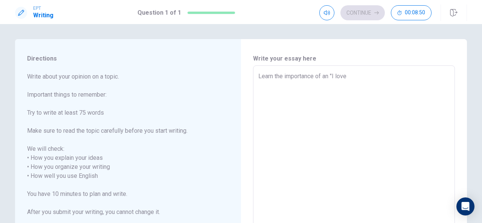
type textarea "Learn the importance of an "I love"
type textarea "x"
type textarea "Learn the importance of an "I love y"
type textarea "x"
type textarea "Learn the importance of an "I love yo"
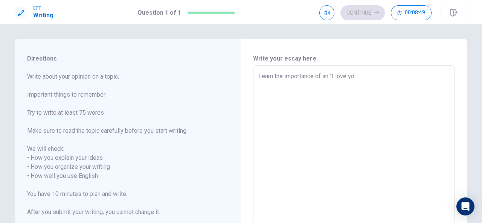
type textarea "x"
type textarea "Learn the importance of an "I love you"
type textarea "x"
type textarea "Learn the importance of an "I love you""
type textarea "x"
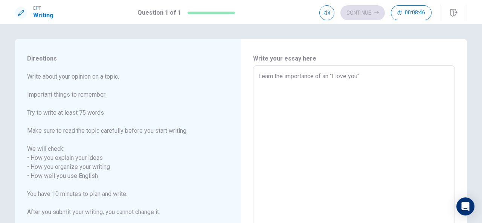
type textarea "Learn the importance of an "I love you"
type textarea "x"
type textarea "Learn the importance of an "I love yo"
type textarea "x"
type textarea "Learn the importance of an "I love y"
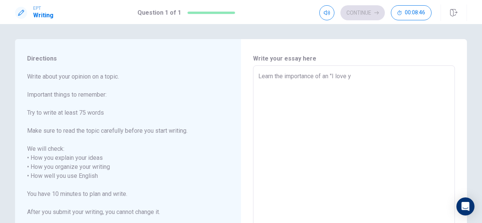
type textarea "x"
type textarea "Learn the importance of an "I love"
type textarea "x"
type textarea "Learn the importance of an "I love"
type textarea "x"
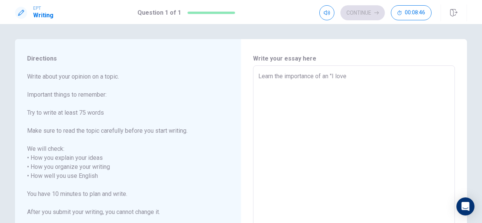
type textarea "Learn the importance of an "I lov"
type textarea "x"
type textarea "Learn the importance of an "I lo"
type textarea "x"
type textarea "Learn the importance of an "I l"
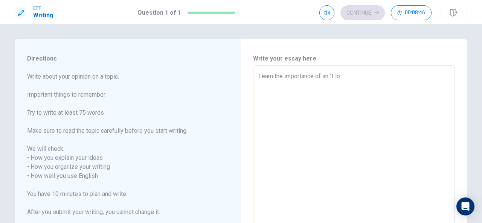
type textarea "x"
type textarea "Learn the importance of an "I"
type textarea "x"
type textarea "Learn the importance of an "I"
type textarea "x"
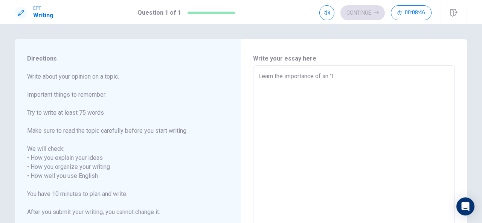
type textarea "Learn the importance of an ""
type textarea "x"
type textarea "Learn the importance of an"
type textarea "x"
type textarea "Learn the importance of a"
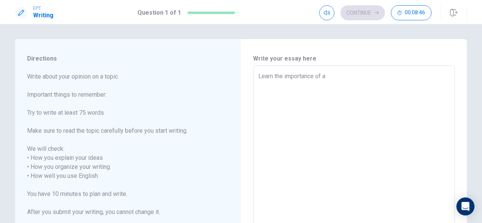
type textarea "x"
type textarea "Learn the importance of"
type textarea "x"
type textarea "Learn the importance of"
type textarea "x"
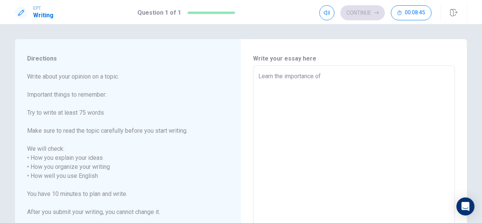
type textarea "Learn the importance o"
type textarea "x"
type textarea "Learn the importance"
type textarea "x"
type textarea "Learn the importance"
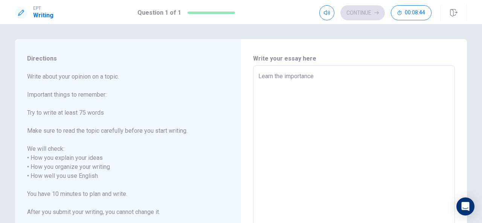
type textarea "x"
type textarea "Learn the importanc"
type textarea "x"
type textarea "Learn the importance"
type textarea "x"
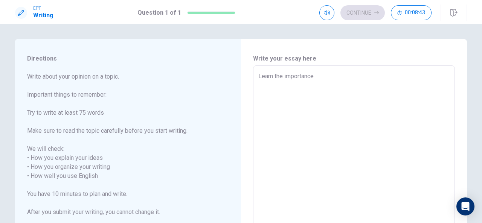
type textarea "Learn the importance"
type textarea "x"
type textarea "Learn the importance o"
type textarea "x"
type textarea "Learn the importance of"
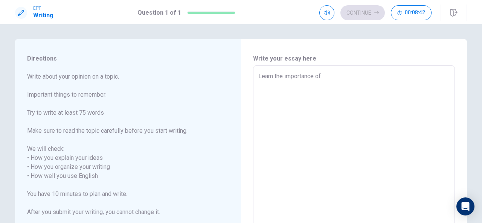
type textarea "x"
type textarea "Learn the importance of"
type textarea "x"
type textarea "Learn the importance of b"
type textarea "x"
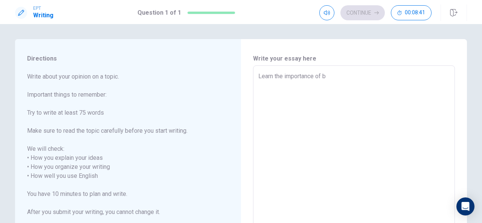
type textarea "Learn the importance of"
type textarea "x"
type textarea "Learn the importance of"
type textarea "x"
type textarea "Learn the importance o"
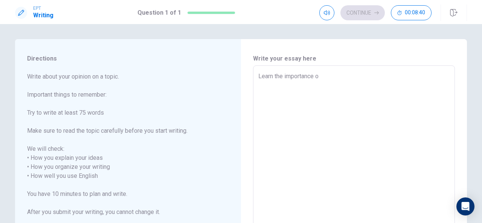
type textarea "x"
type textarea "Learn the importance"
type textarea "x"
type textarea "Learn the importance o"
type textarea "x"
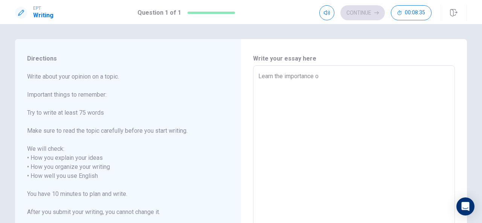
type textarea "Learn the importance or"
type textarea "x"
type textarea "Learn the importance o"
type textarea "x"
type textarea "Learn the importance of"
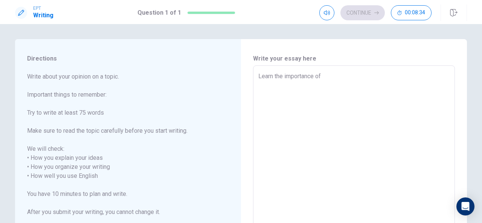
type textarea "x"
type textarea "Learn the importance of"
type textarea "x"
type textarea "Learn the importance of a"
type textarea "x"
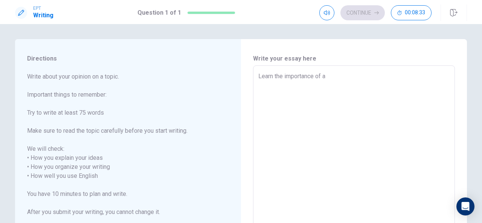
type textarea "Learn the importance of an"
type textarea "x"
type textarea "Learn the importance of an"
type textarea "x"
type textarea "Learn the importance of an ""
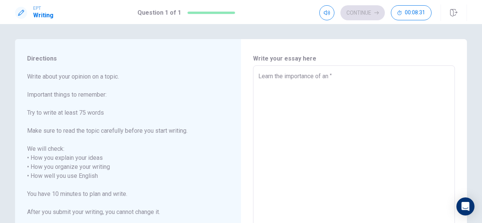
type textarea "x"
type textarea "Learn the importance of an "I"
type textarea "x"
type textarea "Learn the importance of an "I"
type textarea "x"
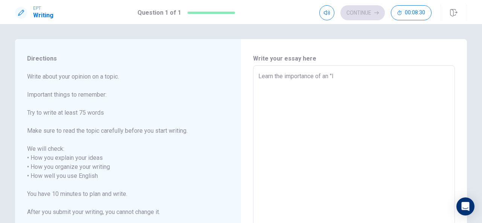
type textarea "Learn the importance of an "I l"
type textarea "x"
type textarea "Learn the importance of an "I lo"
type textarea "x"
type textarea "Learn the importance of an "I lov"
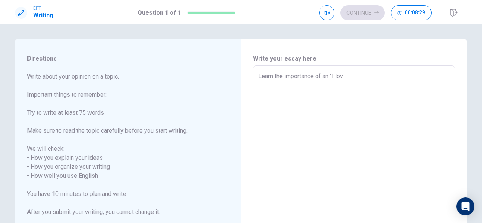
type textarea "x"
type textarea "Learn the importance of an "I love"
type textarea "x"
type textarea "Learn the importance of an "I love"
type textarea "x"
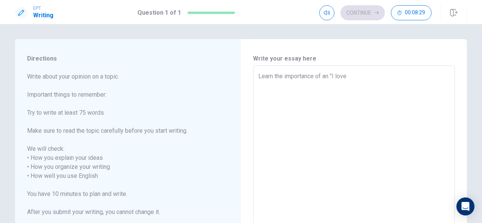
type textarea "Learn the importance of an "I love y"
type textarea "x"
type textarea "Learn the importance of an "I love yo"
type textarea "x"
type textarea "Learn the importance of an "I love you"
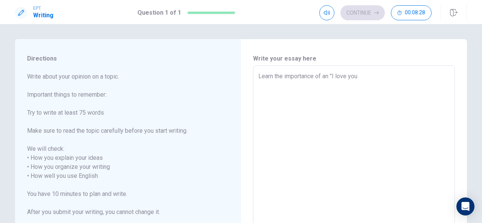
type textarea "x"
type textarea "Learn the importance of an "I love you""
type textarea "x"
type textarea "Learn the importance of an "I love you"."
type textarea "x"
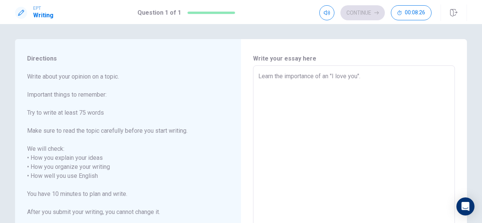
type textarea "Learn the importance of an "I love you"."
type textarea "x"
type textarea "Learn the importance of an "I love you". W"
type textarea "x"
type textarea "Learn the importance of an "I love you". Wh"
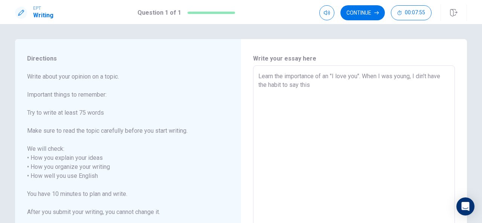
click at [359, 75] on textarea "Learn the importance of an "I love you". When I was young, I din't have the hab…" at bounding box center [353, 176] width 191 height 209
click at [364, 87] on textarea "Learn the importance of spending time with our familly. When I was young, I din…" at bounding box center [353, 176] width 191 height 209
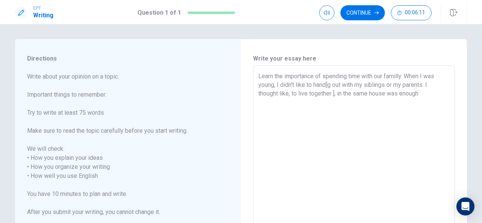
click at [334, 94] on textarea "Learn the importance of spending time with our familly. When I was young, I did…" at bounding box center [353, 176] width 191 height 209
click at [418, 97] on textarea "Learn the importance of spending time with our familly. When I was young, I did…" at bounding box center [353, 176] width 191 height 209
click at [328, 86] on textarea "Learn the importance of spending time with our familly. When I was young, I did…" at bounding box center [353, 176] width 191 height 209
click at [326, 86] on textarea "Learn the importance of spending time with our familly. When I was young, I did…" at bounding box center [353, 176] width 191 height 209
click at [336, 110] on textarea "Learn the importance of spending time with our familly. When I was young, I did…" at bounding box center [353, 176] width 191 height 209
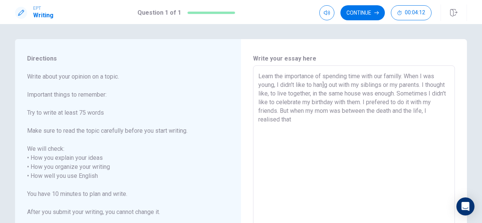
click at [307, 119] on textarea "Learn the importance of spending time with our familly. When I was young, I did…" at bounding box center [353, 176] width 191 height 209
click at [331, 121] on textarea "Learn the importance of spending time with our familly. When I was young, I did…" at bounding box center [353, 176] width 191 height 209
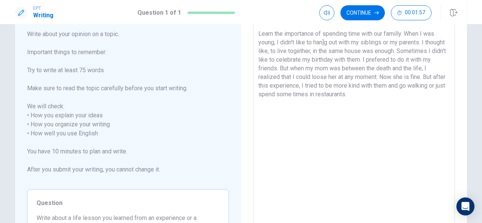
scroll to position [42, 0]
click at [353, 14] on button "Continue" at bounding box center [362, 12] width 44 height 15
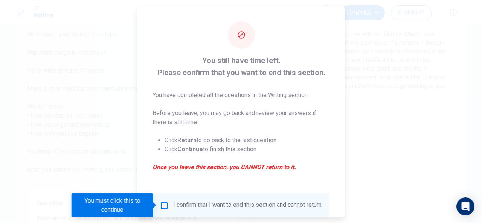
click at [165, 207] on input "You must click this to continue" at bounding box center [164, 205] width 9 height 9
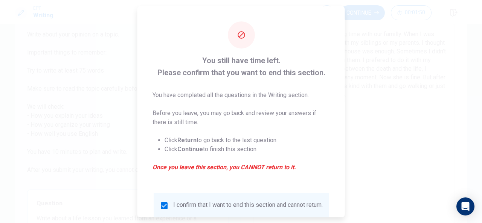
scroll to position [57, 0]
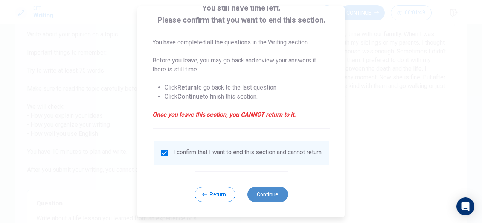
click at [261, 195] on button "Continue" at bounding box center [267, 194] width 41 height 15
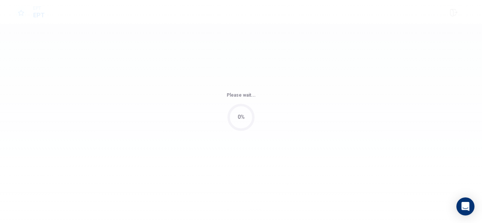
scroll to position [0, 0]
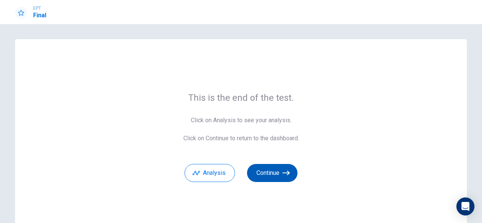
drag, startPoint x: 261, startPoint y: 195, endPoint x: 273, endPoint y: 169, distance: 28.0
click at [273, 169] on div "This is the end of the test. Click on Analysis to see your analysis. Click on C…" at bounding box center [241, 137] width 452 height 196
click at [273, 169] on button "Continue" at bounding box center [272, 173] width 50 height 18
